Goal: Check status: Check status

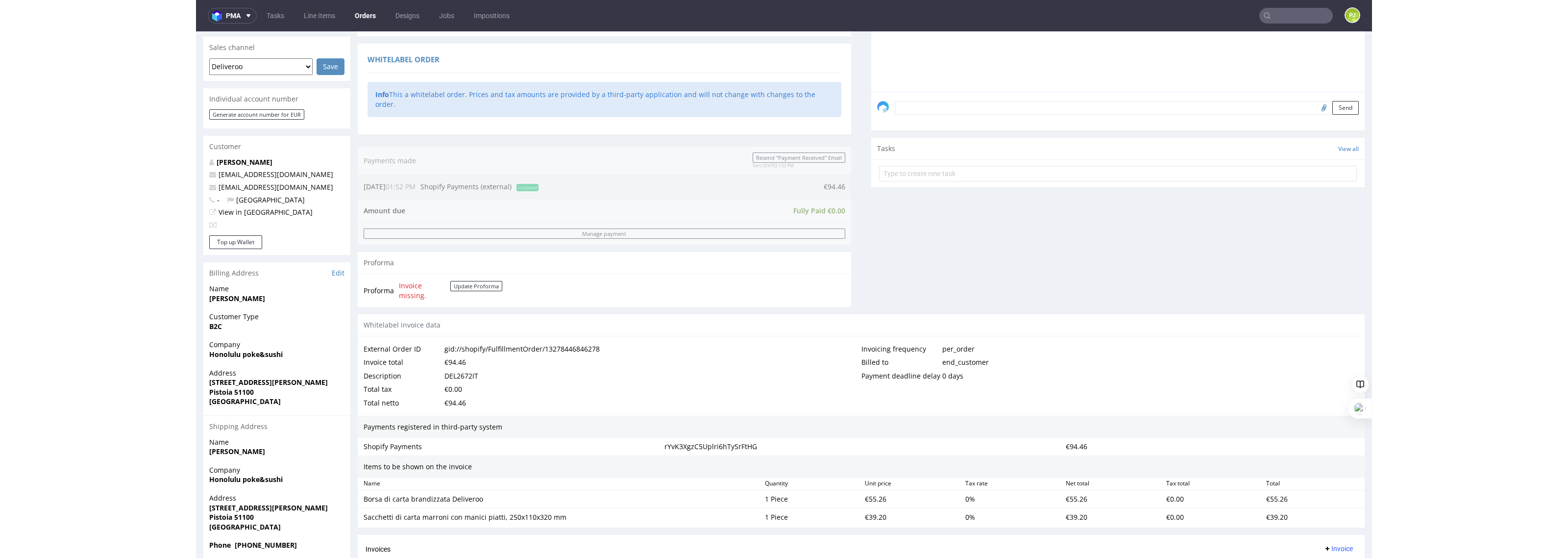
scroll to position [306, 0]
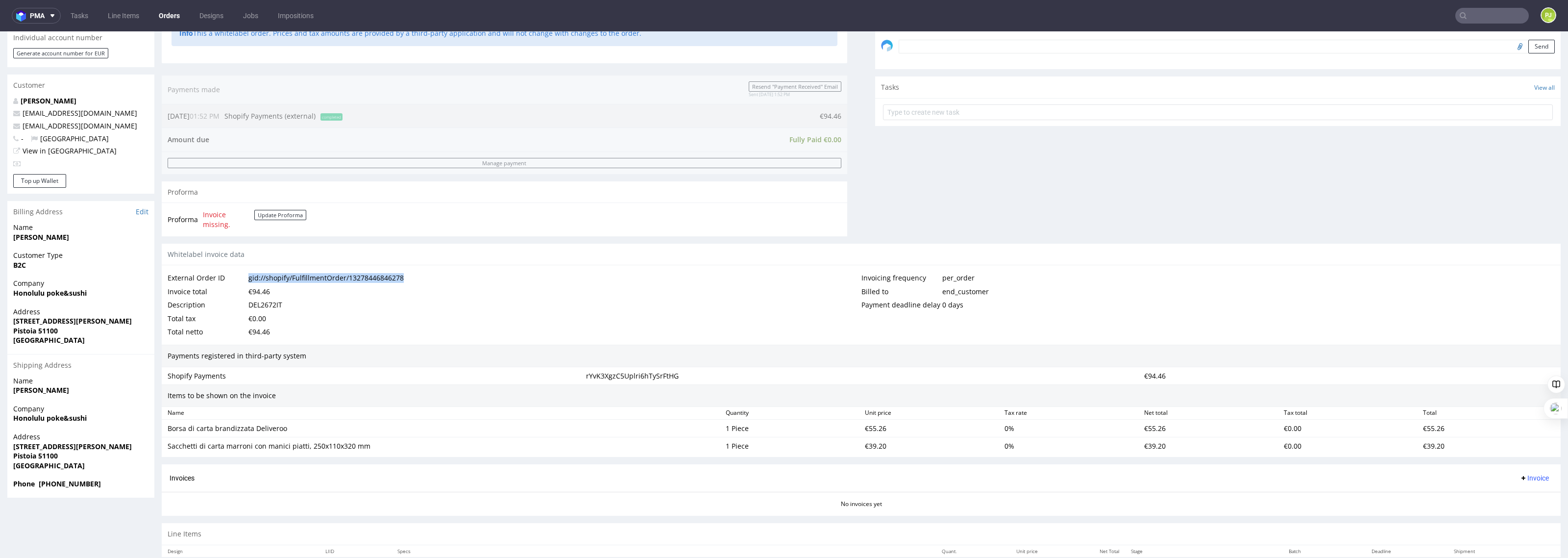
drag, startPoint x: 408, startPoint y: 280, endPoint x: 246, endPoint y: 278, distance: 162.0
click at [246, 278] on div "External Order ID gid://shopify/FulfillmentOrder/13278446846278" at bounding box center [514, 278] width 694 height 14
copy div "gid://shopify/FulfillmentOrder/13278446846278"
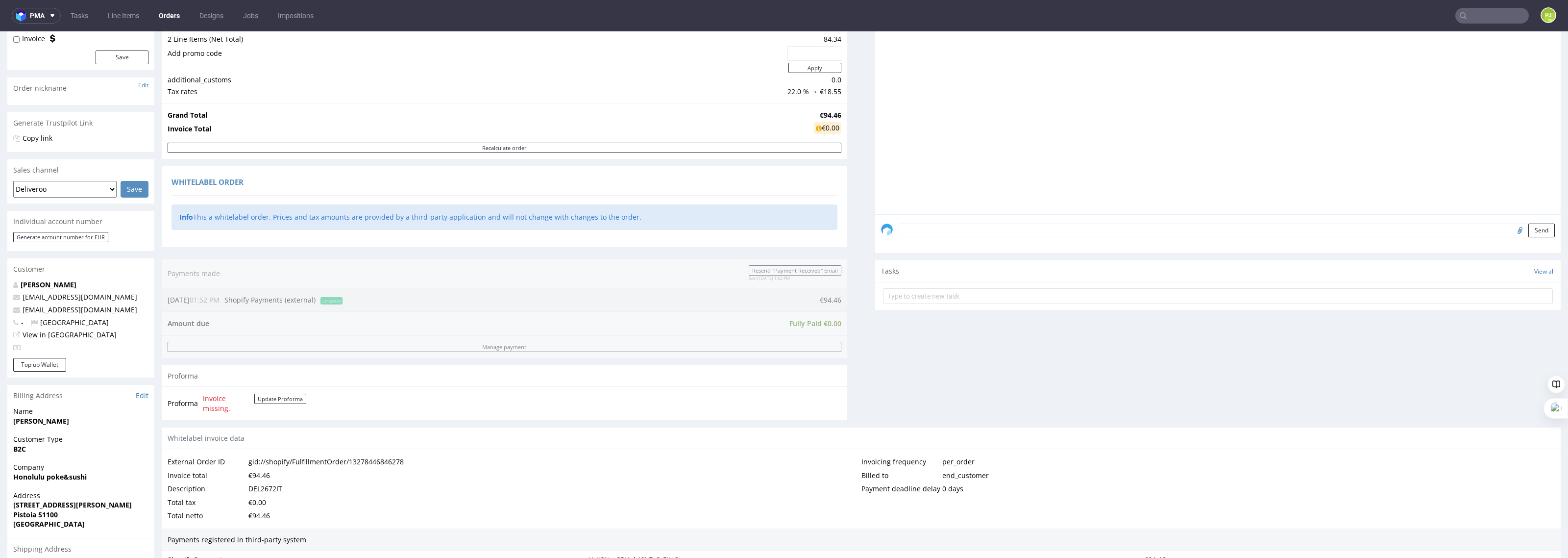
scroll to position [245, 0]
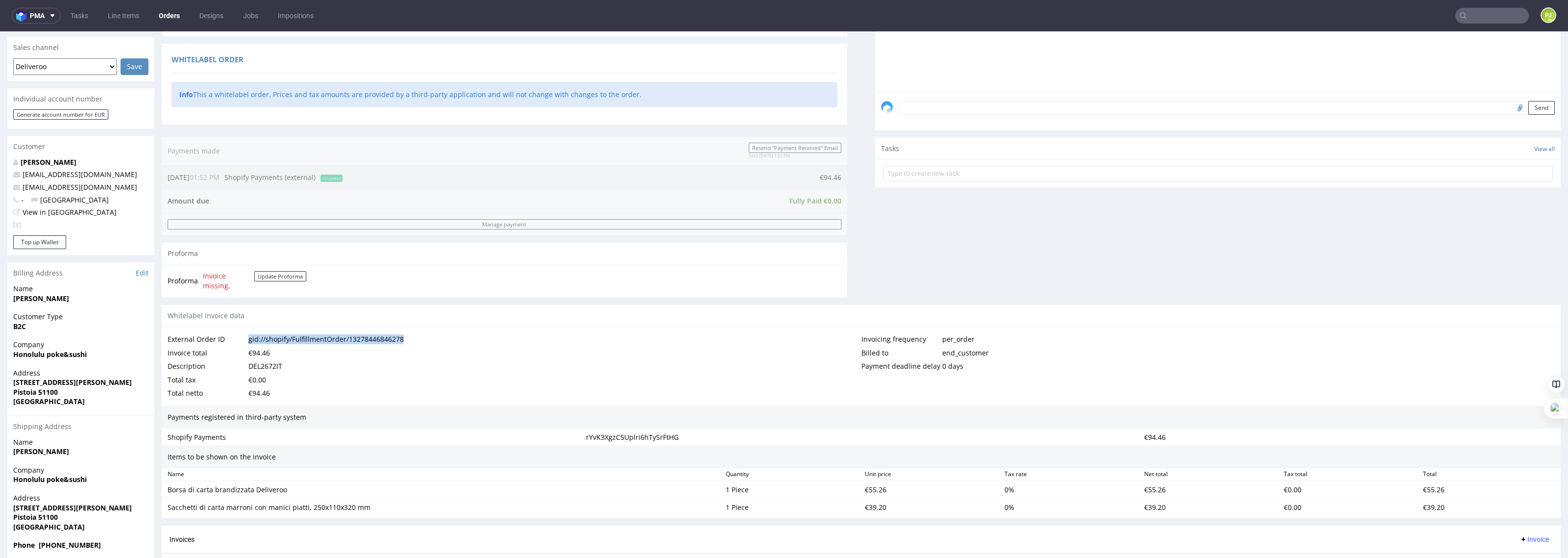
drag, startPoint x: 421, startPoint y: 342, endPoint x: 242, endPoint y: 339, distance: 179.0
click at [242, 339] on div "External Order ID gid://shopify/FulfillmentOrder/13278446846278" at bounding box center [514, 339] width 694 height 14
copy div "gid://shopify/FulfillmentOrder/13278446846278"
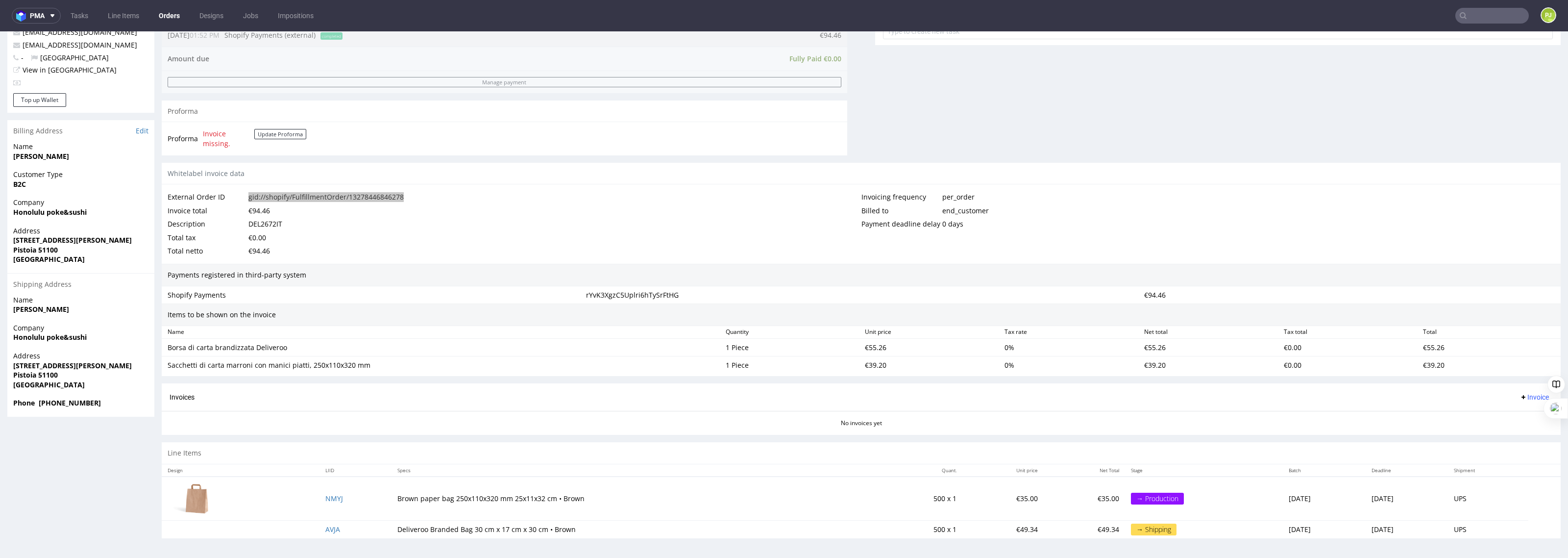
scroll to position [21, 0]
